Goal: Contribute content: Add original content to the website for others to see

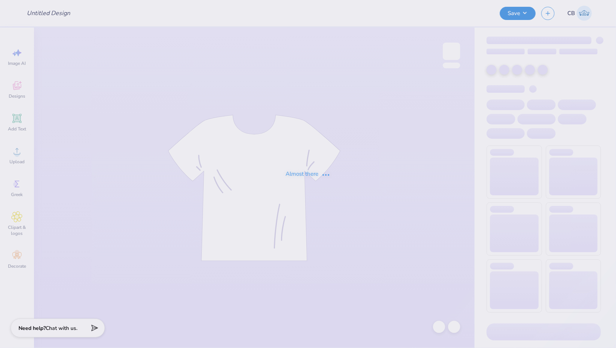
type input "stars hoodie"
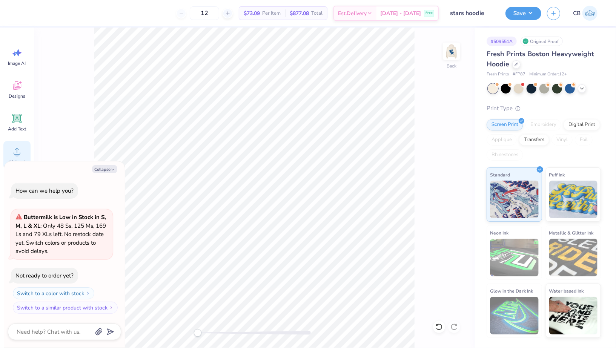
click at [20, 156] on icon at bounding box center [16, 151] width 11 height 11
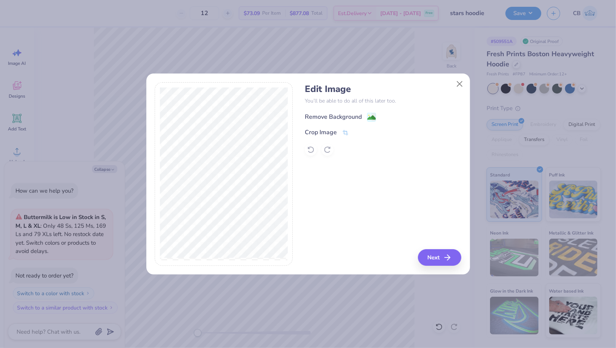
click at [374, 118] on image at bounding box center [372, 118] width 8 height 8
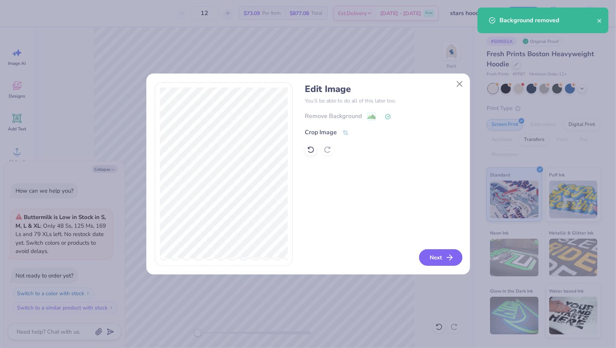
click at [442, 255] on button "Next" at bounding box center [440, 257] width 43 height 17
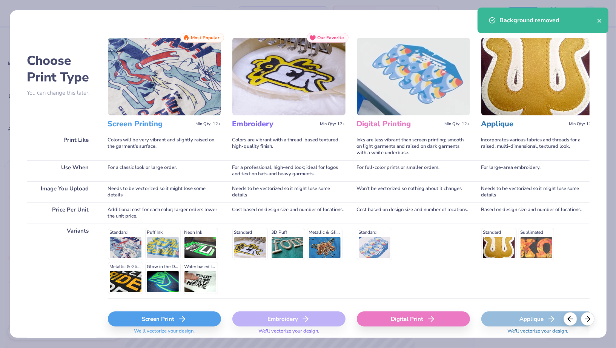
click at [175, 308] on div "Screen Print We'll vectorize your design." at bounding box center [164, 320] width 113 height 45
click at [175, 313] on div "Screen Print" at bounding box center [164, 319] width 113 height 15
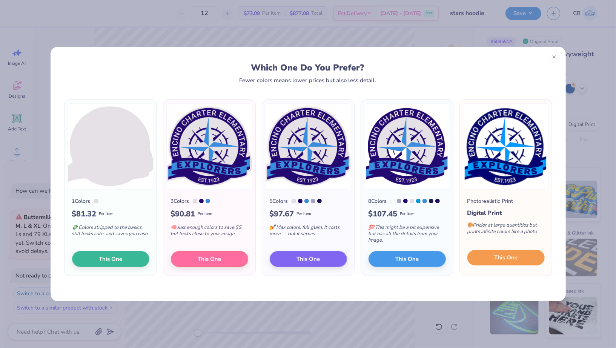
click at [522, 257] on button "This One" at bounding box center [506, 258] width 77 height 16
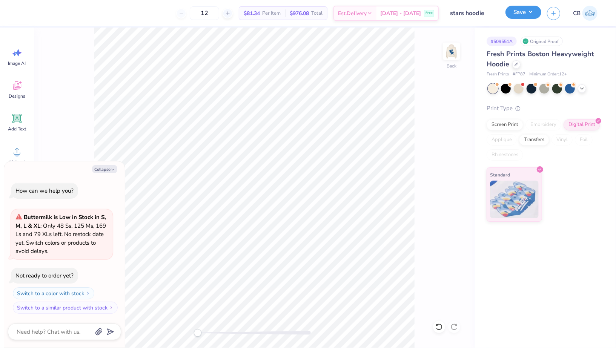
click at [515, 15] on button "Save" at bounding box center [524, 12] width 36 height 13
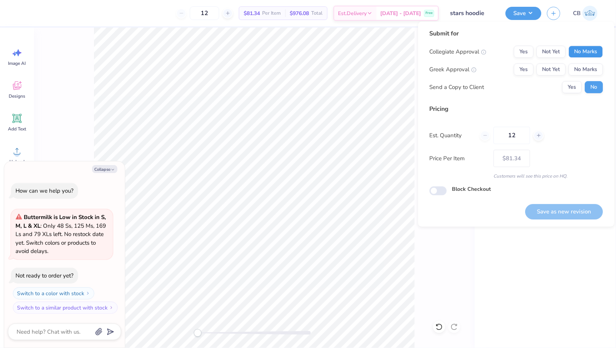
click at [586, 51] on button "No Marks" at bounding box center [586, 52] width 34 height 12
click at [588, 72] on button "No Marks" at bounding box center [586, 69] width 34 height 12
click at [576, 211] on button "Save as new revision" at bounding box center [564, 211] width 78 height 15
type textarea "x"
type input "– –"
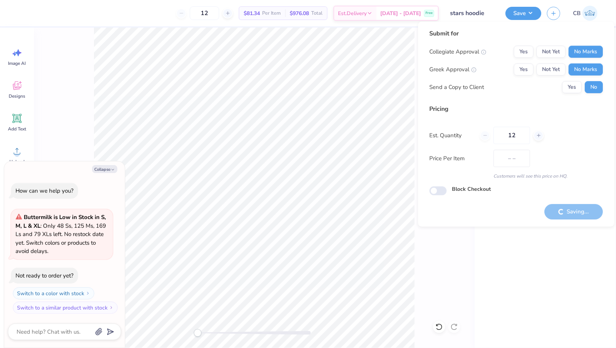
type textarea "x"
type input "$81.34"
click at [108, 171] on button "Collapse" at bounding box center [104, 169] width 25 height 8
type textarea "x"
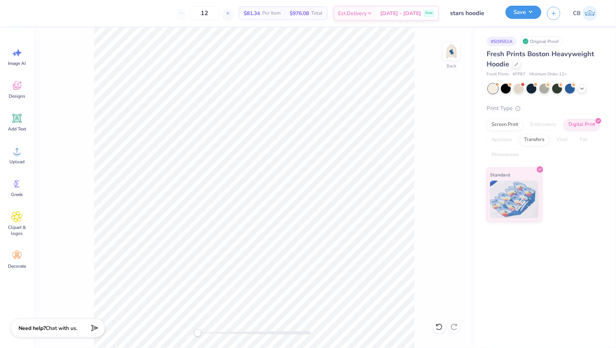
click at [511, 14] on button "Save" at bounding box center [524, 12] width 36 height 13
